Goal: Information Seeking & Learning: Learn about a topic

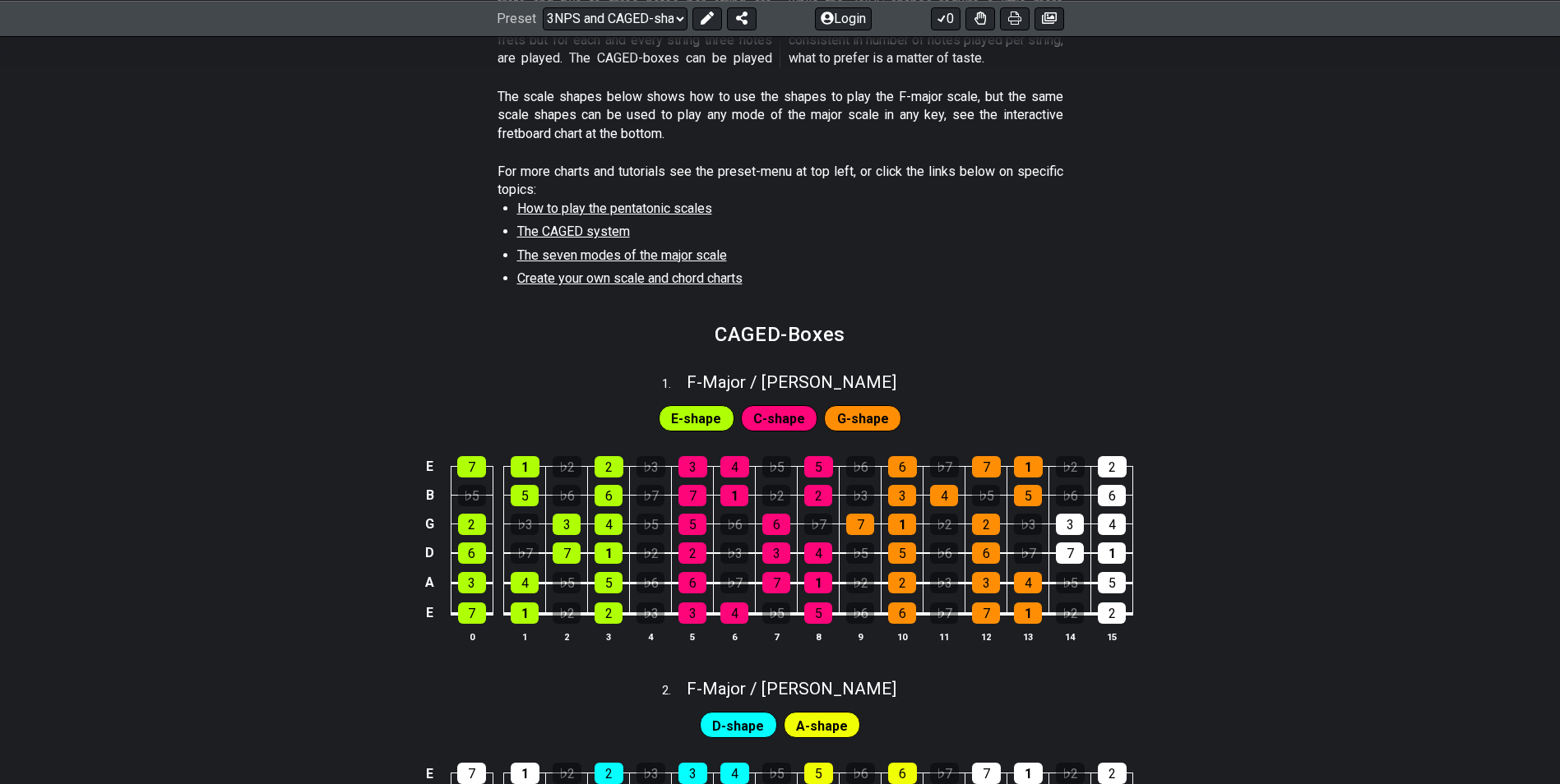
scroll to position [493, 0]
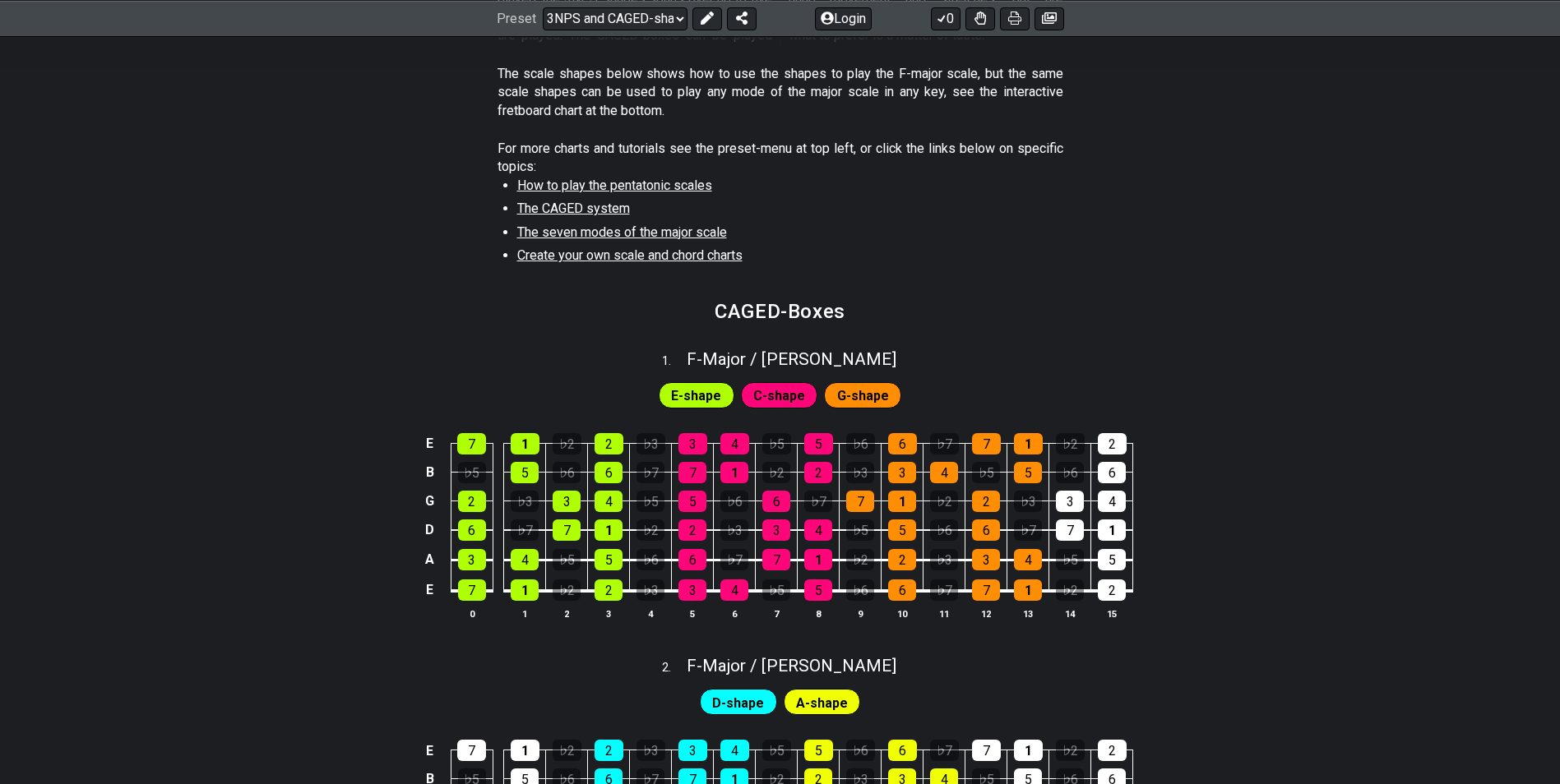
click at [691, 396] on span "E-shape" at bounding box center [696, 395] width 50 height 24
click at [608, 444] on div "2" at bounding box center [608, 443] width 29 height 21
click at [611, 441] on div "2" at bounding box center [608, 443] width 29 height 21
click at [592, 381] on div "E-shape C-shape G-shape" at bounding box center [780, 391] width 1560 height 41
click at [529, 590] on div "1" at bounding box center [525, 590] width 28 height 21
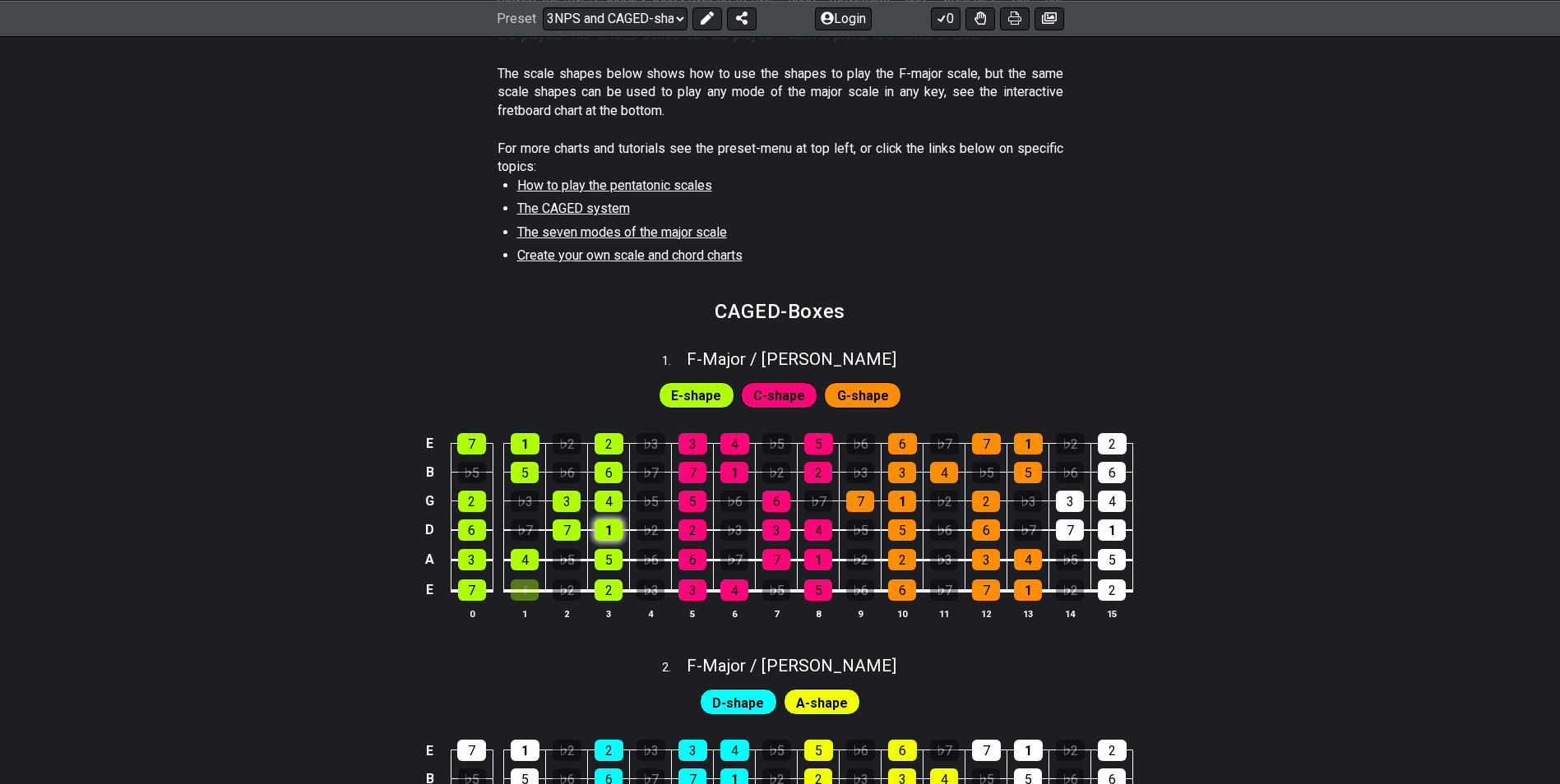
click at [613, 535] on div "1" at bounding box center [608, 530] width 28 height 21
click at [618, 523] on div "1" at bounding box center [608, 530] width 28 height 21
click at [527, 588] on div "1" at bounding box center [525, 590] width 28 height 21
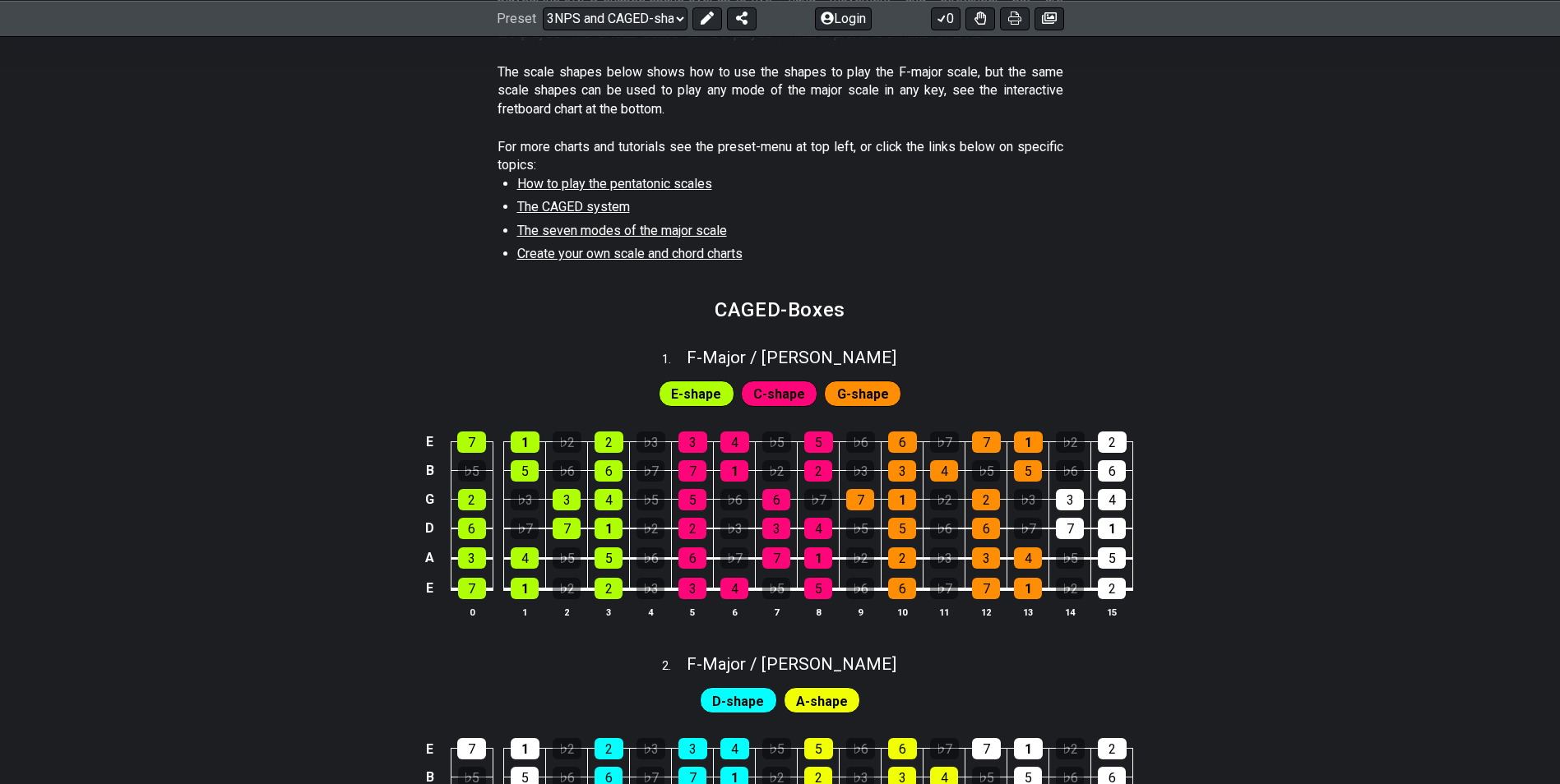
scroll to position [494, 0]
